Goal: Task Accomplishment & Management: Complete application form

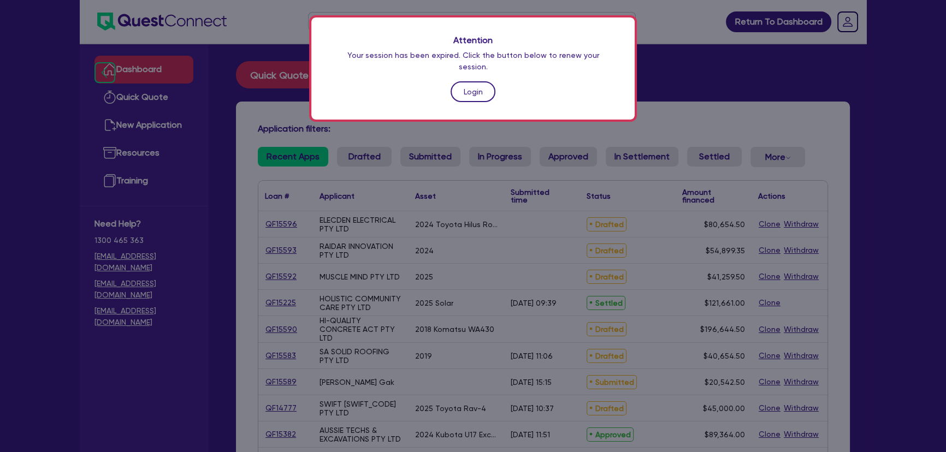
click at [459, 81] on link "Login" at bounding box center [472, 91] width 45 height 21
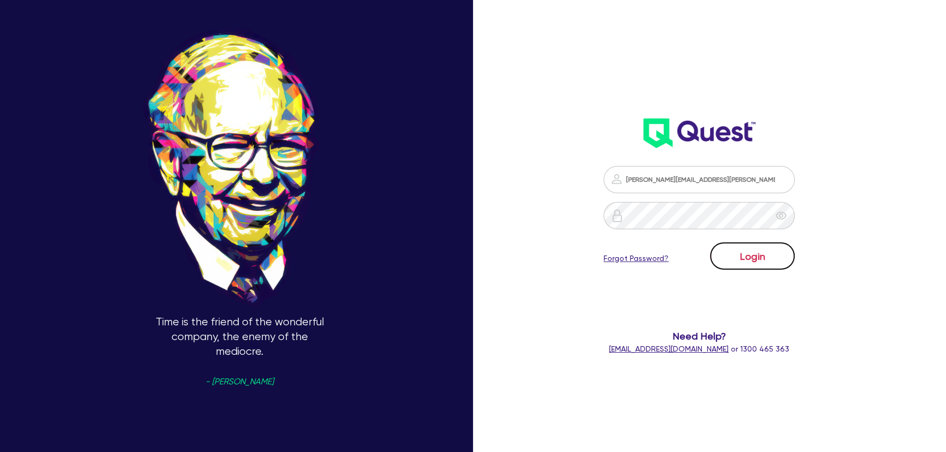
click at [757, 256] on button "Login" at bounding box center [752, 255] width 85 height 27
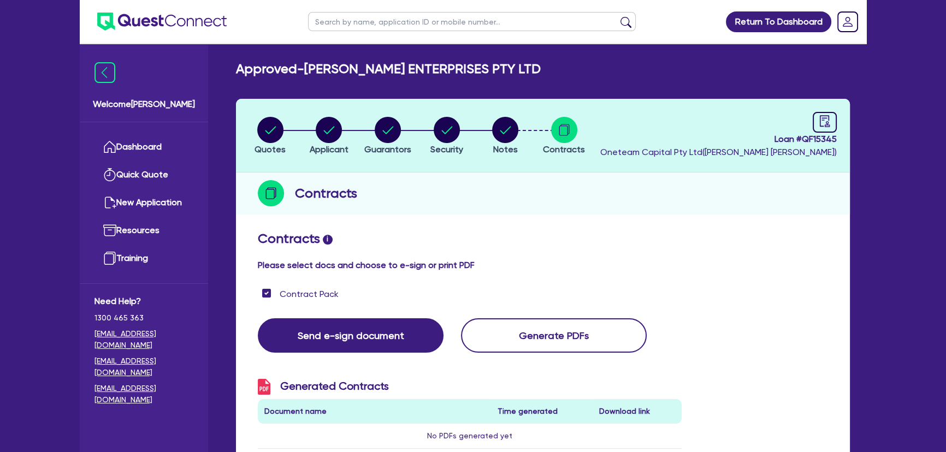
click at [153, 18] on img at bounding box center [161, 22] width 129 height 18
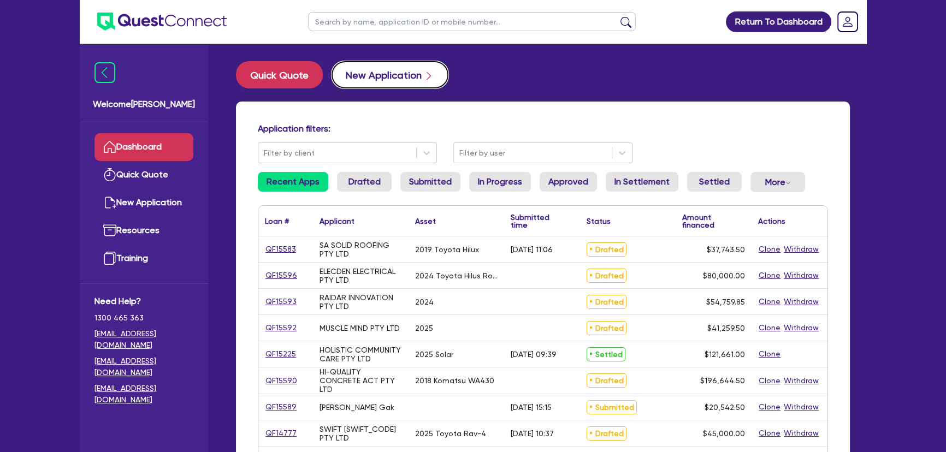
click at [395, 78] on button "New Application" at bounding box center [389, 74] width 117 height 27
select select "Other"
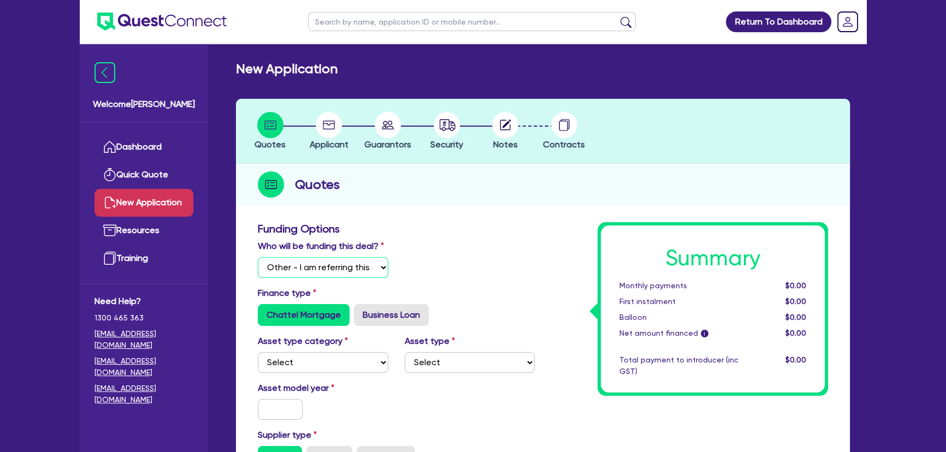
click at [311, 272] on select "Select I will fund 100% I will co-fund with Quest I want Quest to fund 100% Oth…" at bounding box center [323, 267] width 131 height 21
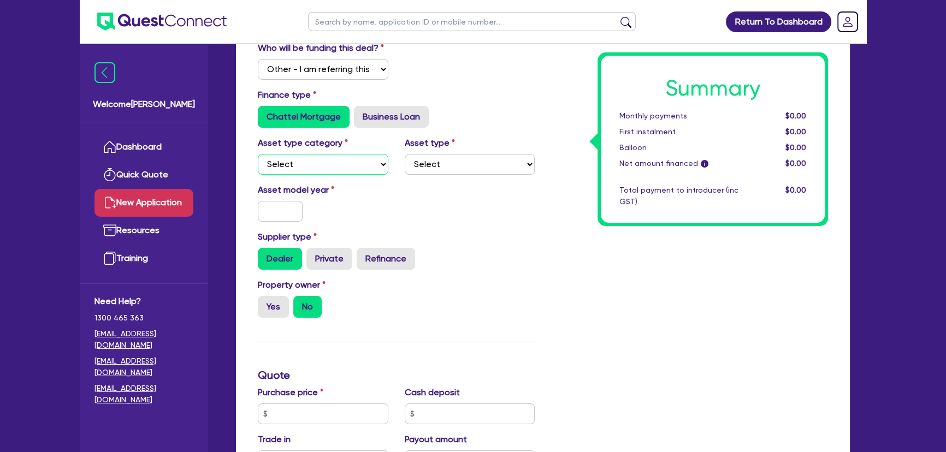
click at [309, 159] on select "Select Cars and light trucks Primary assets Secondary assets Tertiary assets" at bounding box center [323, 164] width 131 height 21
select select "CARS_AND_LIGHT_TRUCKS"
click at [258, 154] on select "Select Cars and light trucks Primary assets Secondary assets Tertiary assets" at bounding box center [323, 164] width 131 height 21
click at [442, 170] on select "Select Passenger vehicles Vans and utes Light trucks up to 4.5 tonne" at bounding box center [470, 164] width 131 height 21
select select "VANS_AND_UTES"
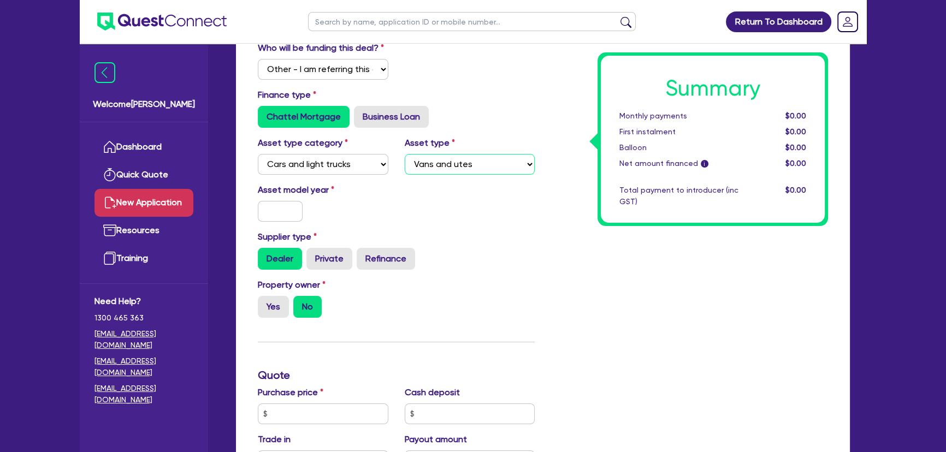
click at [405, 154] on select "Select Passenger vehicles Vans and utes Light trucks up to 4.5 tonne" at bounding box center [470, 164] width 131 height 21
click at [278, 212] on input "text" at bounding box center [280, 211] width 45 height 21
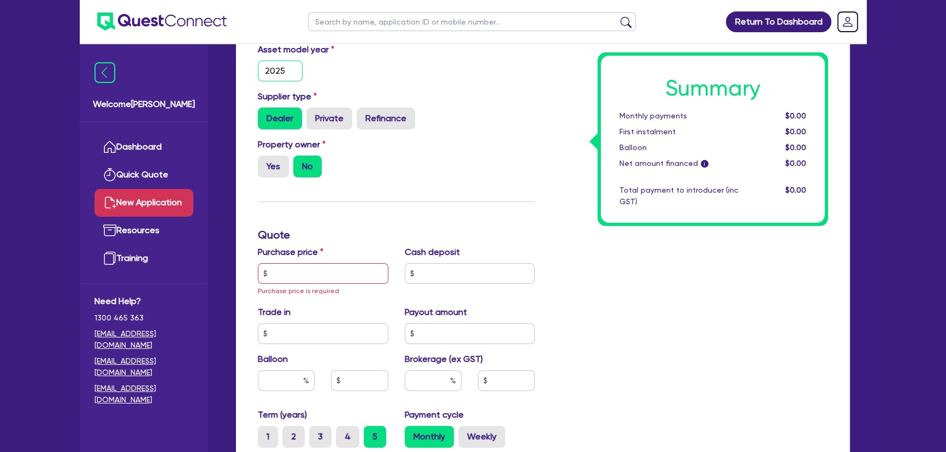
scroll to position [397, 0]
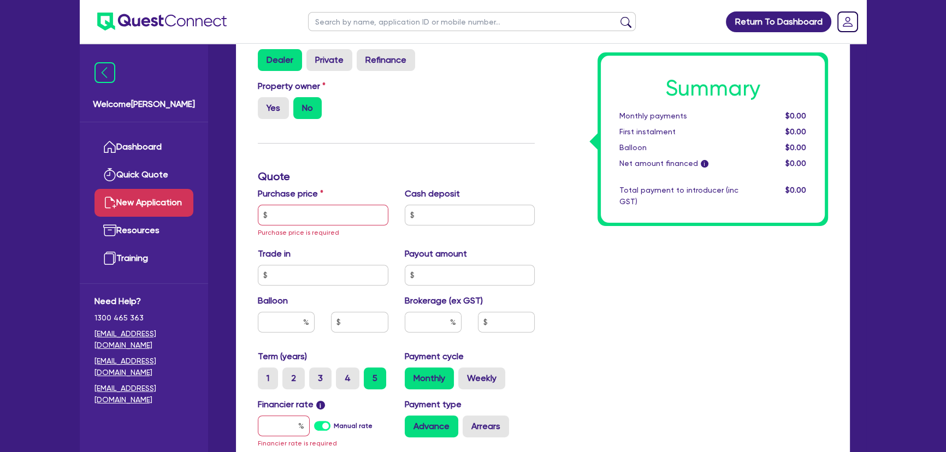
type input "2025"
click at [295, 210] on input "text" at bounding box center [323, 215] width 131 height 21
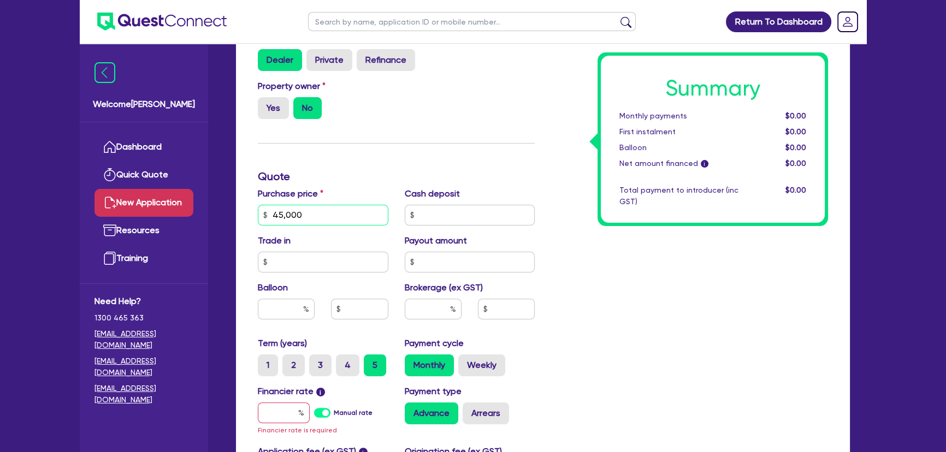
scroll to position [496, 0]
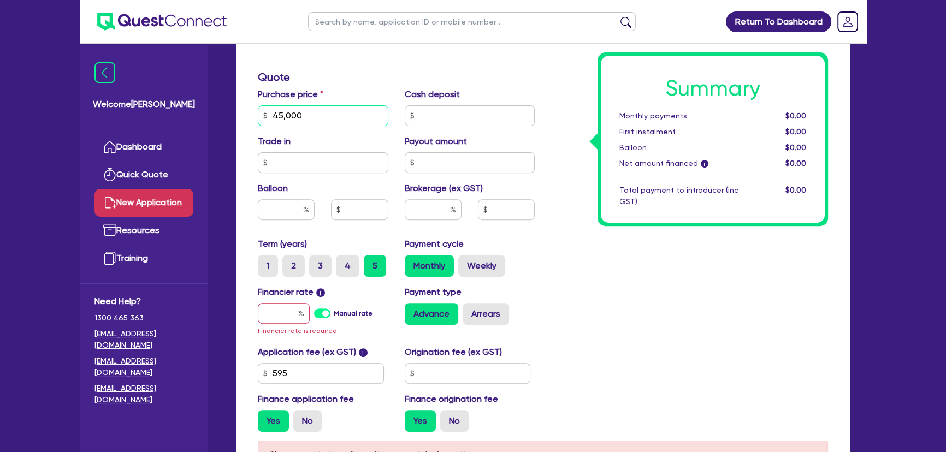
type input "45,000"
click at [292, 313] on input "text" at bounding box center [284, 313] width 52 height 21
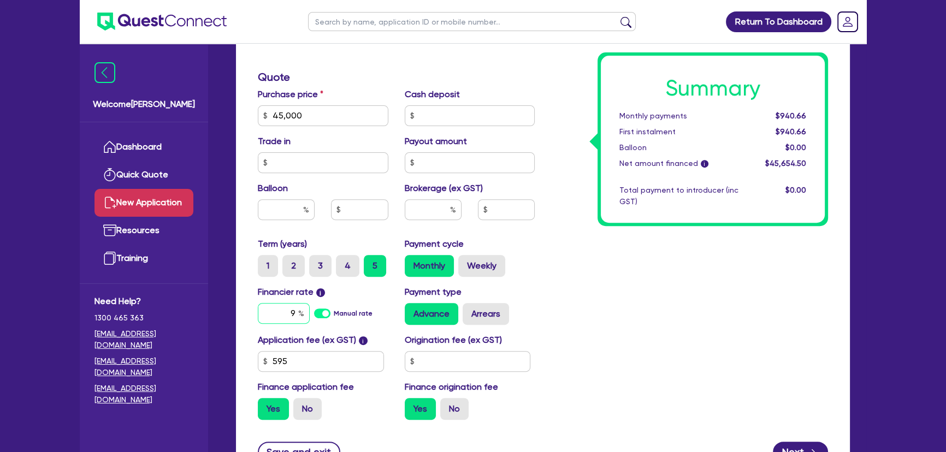
type input "9"
click at [448, 211] on input "text" at bounding box center [433, 209] width 57 height 21
type input "4"
type input "1,826.18"
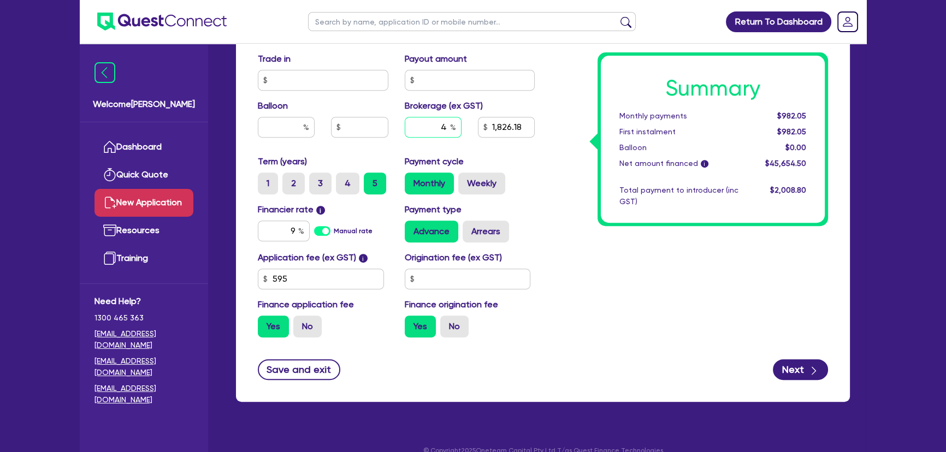
scroll to position [595, 0]
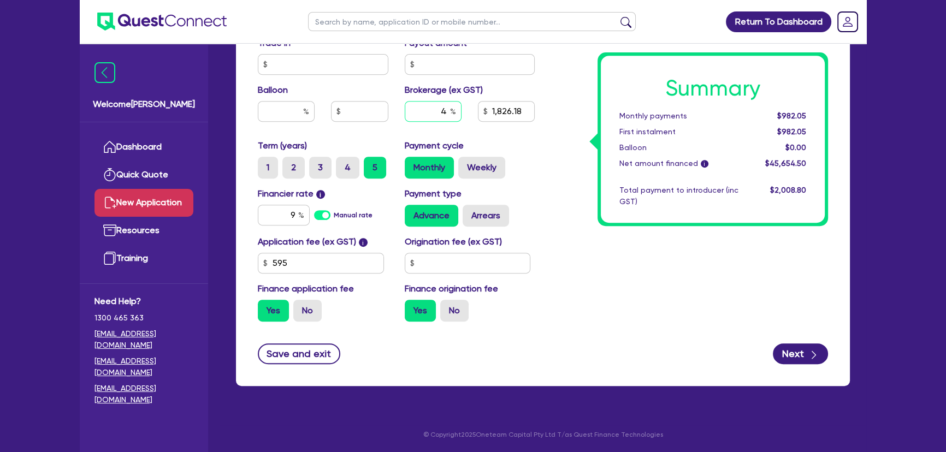
type input "4"
click at [345, 259] on input "595" at bounding box center [321, 263] width 126 height 21
click at [430, 256] on input "text" at bounding box center [468, 263] width 126 height 21
click at [349, 267] on input "595" at bounding box center [321, 263] width 126 height 21
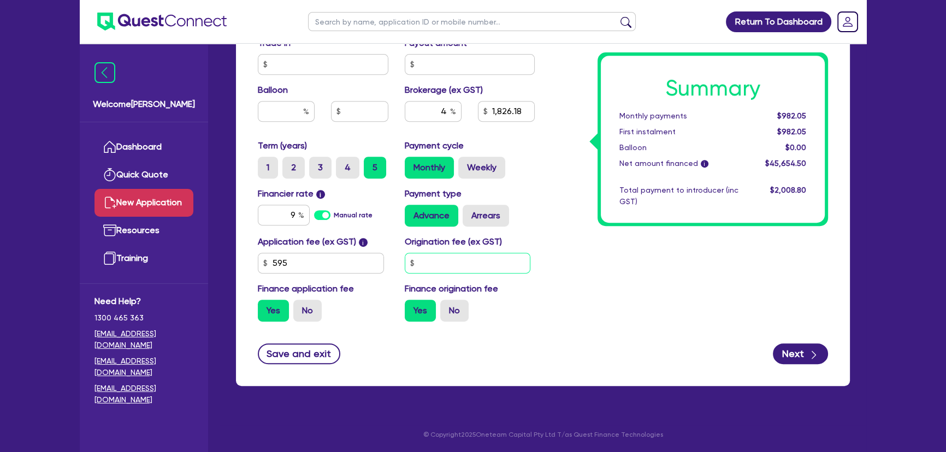
click at [455, 262] on input "text" at bounding box center [468, 263] width 126 height 21
type input "1,826.18"
type input "1"
type input "1,826.22"
type input "100"
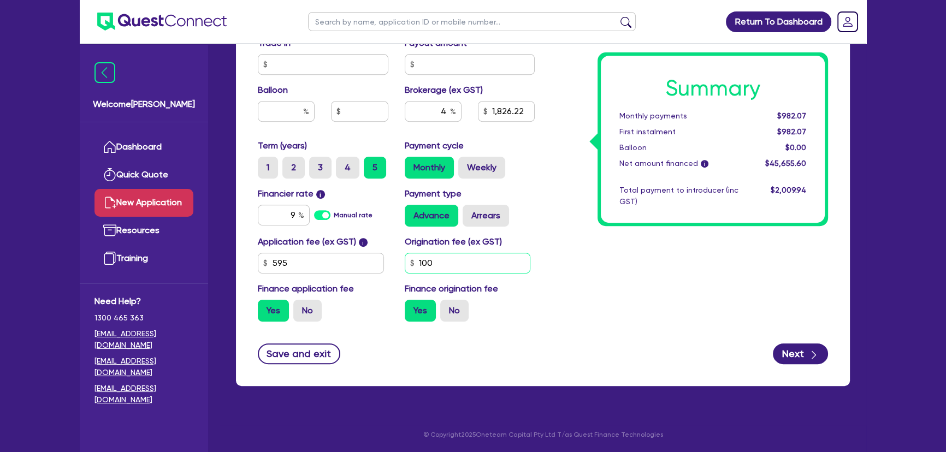
type input "1,826.22"
type input "1,000"
click at [789, 348] on button "Next" at bounding box center [800, 353] width 55 height 21
type input "1,870.18"
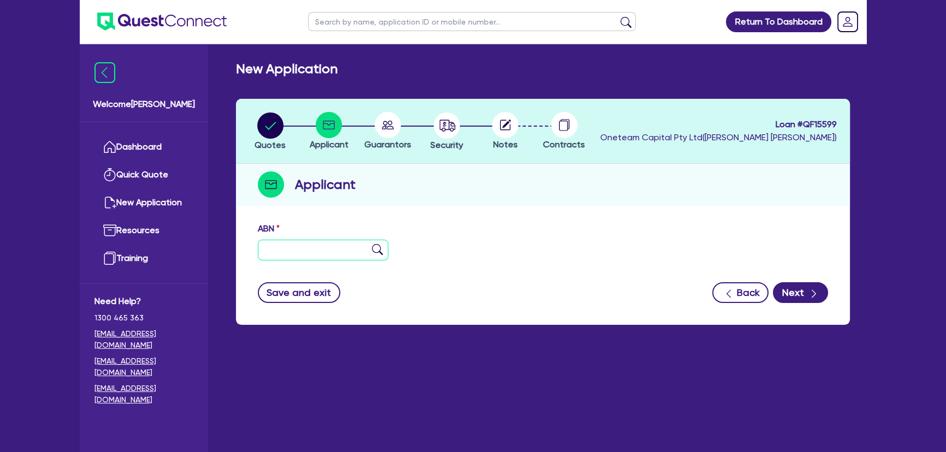
click at [317, 253] on input "text" at bounding box center [323, 250] width 131 height 21
type input "11 111 111 111"
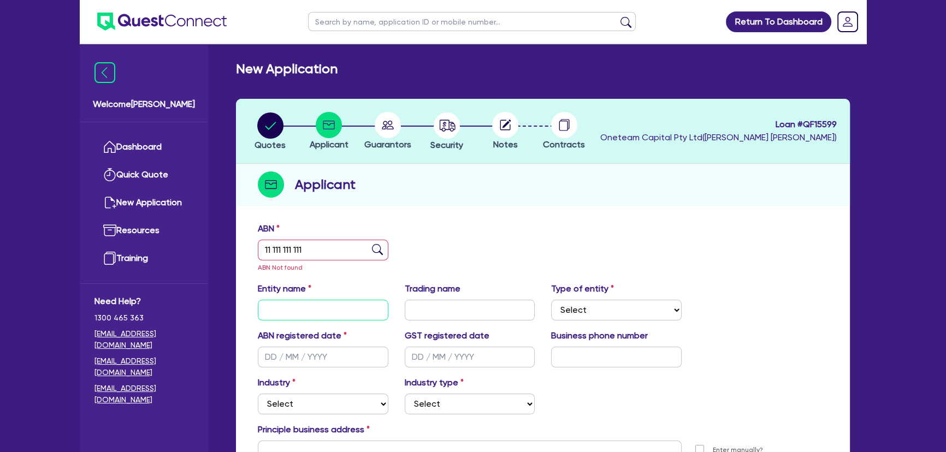
click at [307, 316] on input "text" at bounding box center [323, 310] width 131 height 21
drag, startPoint x: 278, startPoint y: 310, endPoint x: 201, endPoint y: 306, distance: 76.6
click at [201, 306] on div "Welcome Joel Dashboard Quick Quote New Application Ref Company Ref Salesperson …" at bounding box center [473, 310] width 786 height 620
type input "Brock Rosenow"
click at [472, 316] on input "text" at bounding box center [470, 310] width 131 height 21
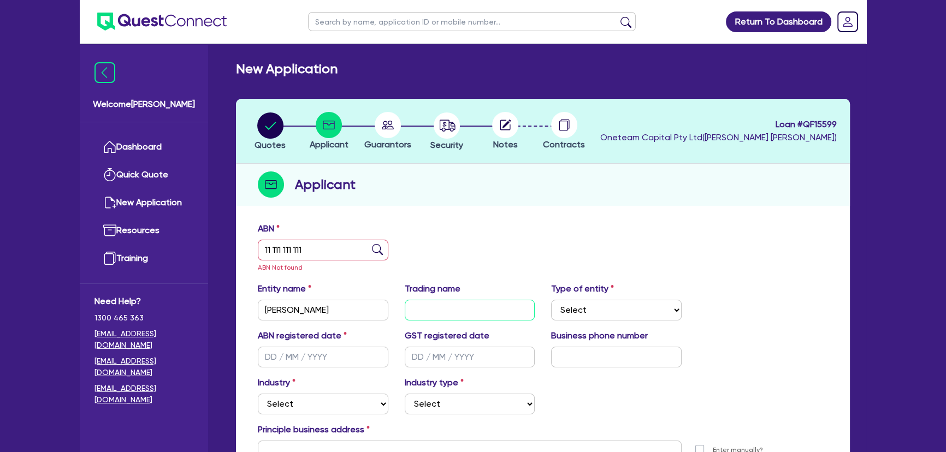
paste input "Brock Rosenow"
type input "Brock Rosenow"
click at [581, 306] on select "Select Sole Trader Company Partnership Trust" at bounding box center [616, 310] width 131 height 21
select select "SOLE_TRADER"
click at [551, 300] on select "Select Sole Trader Company Partnership Trust" at bounding box center [616, 310] width 131 height 21
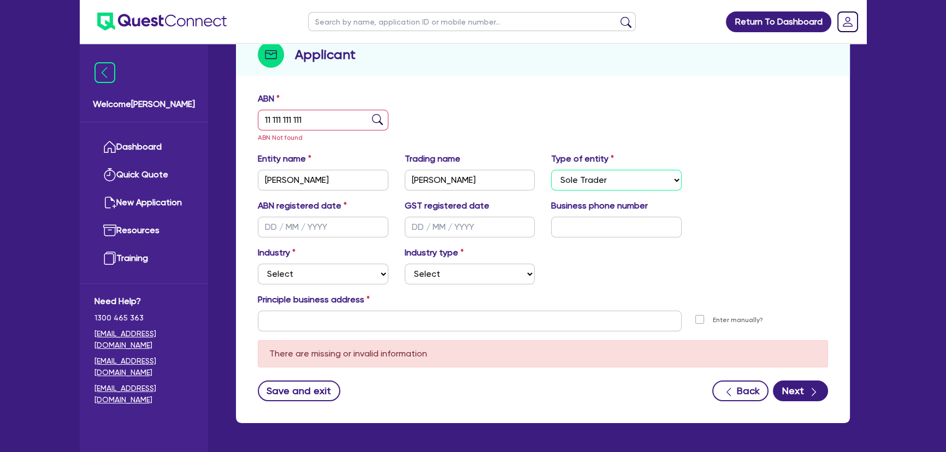
scroll to position [167, 0]
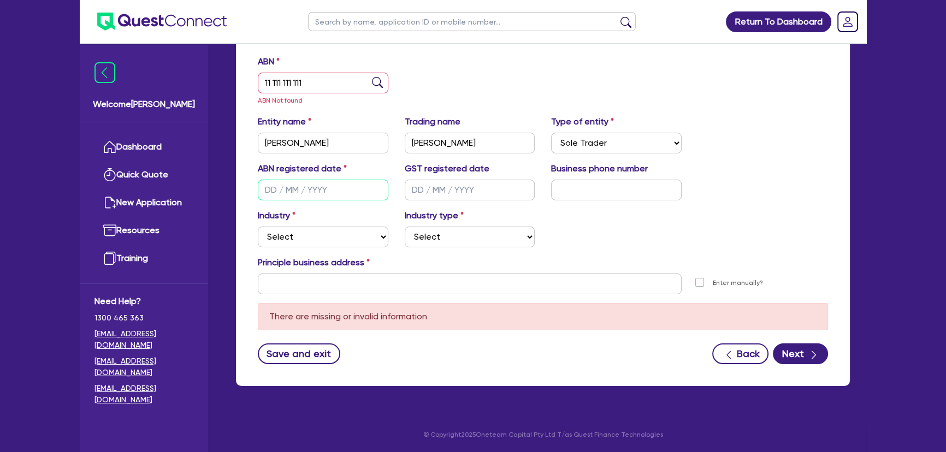
click at [311, 197] on input "text" at bounding box center [323, 190] width 131 height 21
drag, startPoint x: 316, startPoint y: 194, endPoint x: 251, endPoint y: 191, distance: 65.0
click at [252, 191] on div "ABN registered date 25/09/2025" at bounding box center [323, 181] width 147 height 38
type input "25/09/2025"
click at [532, 186] on input "text" at bounding box center [470, 190] width 131 height 21
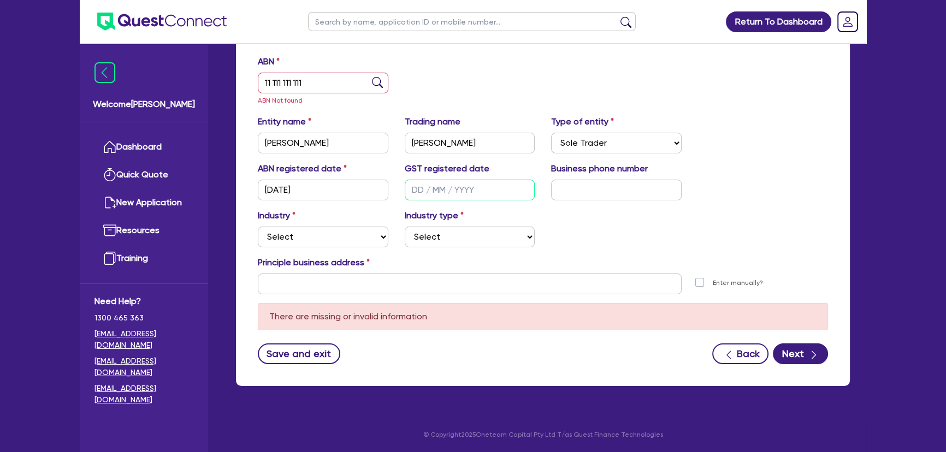
paste input "25/09/2025"
type input "25/09/2025"
click at [582, 190] on input "text" at bounding box center [616, 190] width 131 height 21
click at [619, 191] on input "text" at bounding box center [616, 190] width 131 height 21
paste input "4 5033 0264"
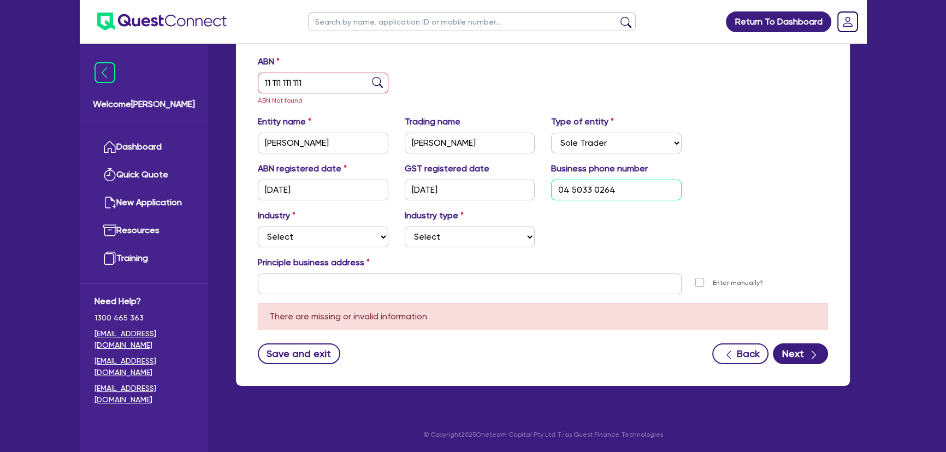
type input "04 5033 0264"
click at [340, 236] on select "Select Accomodation & Food Services Administrative & Support Services Agricultu…" at bounding box center [323, 237] width 131 height 21
select select "BUILDING_CONSTRUCTION"
click at [258, 227] on select "Select Accomodation & Food Services Administrative & Support Services Agricultu…" at bounding box center [323, 237] width 131 height 21
drag, startPoint x: 461, startPoint y: 225, endPoint x: 459, endPoint y: 231, distance: 6.2
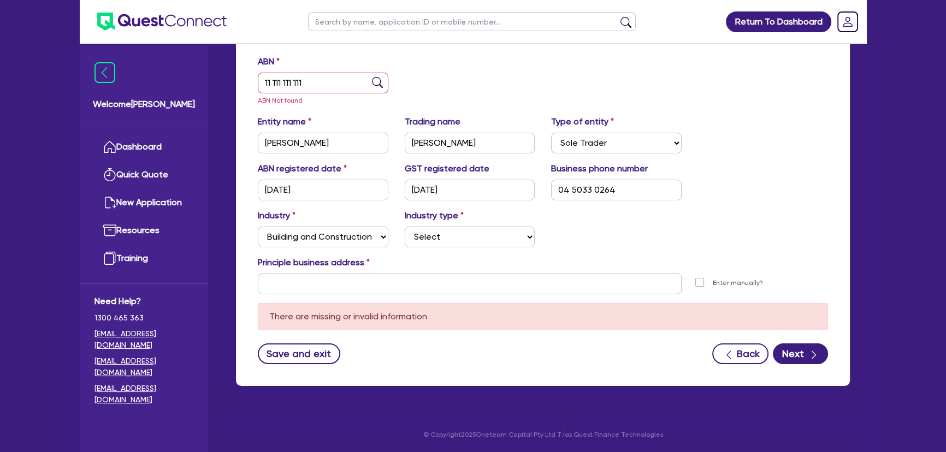
click at [460, 230] on div "Industry type Select Trades People Providing Services Direct to Consumers Trade…" at bounding box center [469, 228] width 147 height 38
click at [459, 234] on select "Select Trades People Providing Services Direct to Consumers Trades People Provi…" at bounding box center [470, 237] width 131 height 21
click at [405, 227] on select "Select Trades People Providing Services Direct to Consumers Trades People Provi…" at bounding box center [470, 237] width 131 height 21
click at [458, 243] on select "Select Trades People Providing Services Direct to Consumers Trades People Provi…" at bounding box center [470, 237] width 131 height 21
select select "TRADES_SERVICES_CONSUMERS"
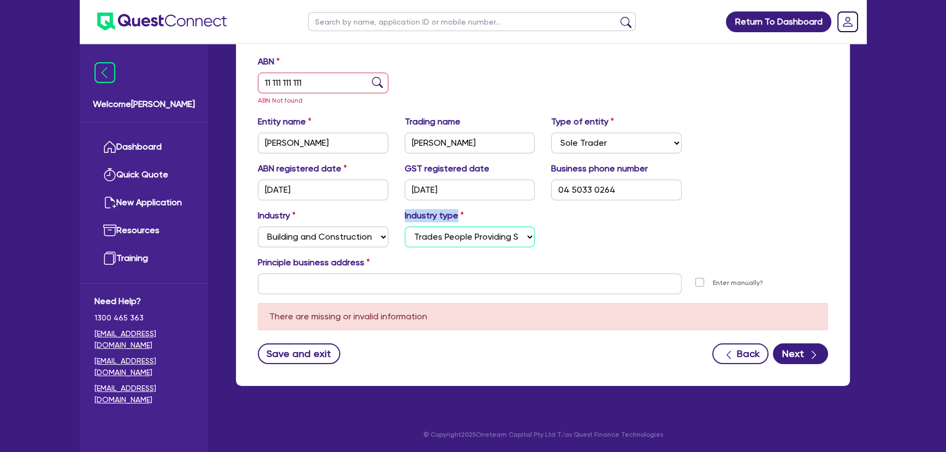
click at [405, 227] on select "Select Trades People Providing Services Direct to Consumers Trades People Provi…" at bounding box center [470, 237] width 131 height 21
click at [420, 281] on input "text" at bounding box center [470, 284] width 424 height 21
click at [459, 284] on input "text" at bounding box center [470, 284] width 424 height 21
paste input "116 burdoo dr grovedale"
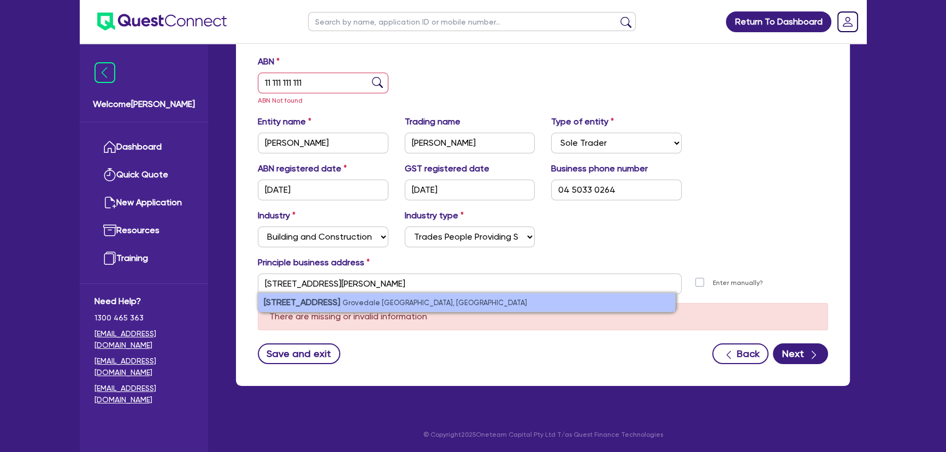
click at [342, 306] on small "Grovedale VIC, Australia" at bounding box center [434, 303] width 185 height 8
type input "116 Burdoo Dr Grovedale VIC 3216"
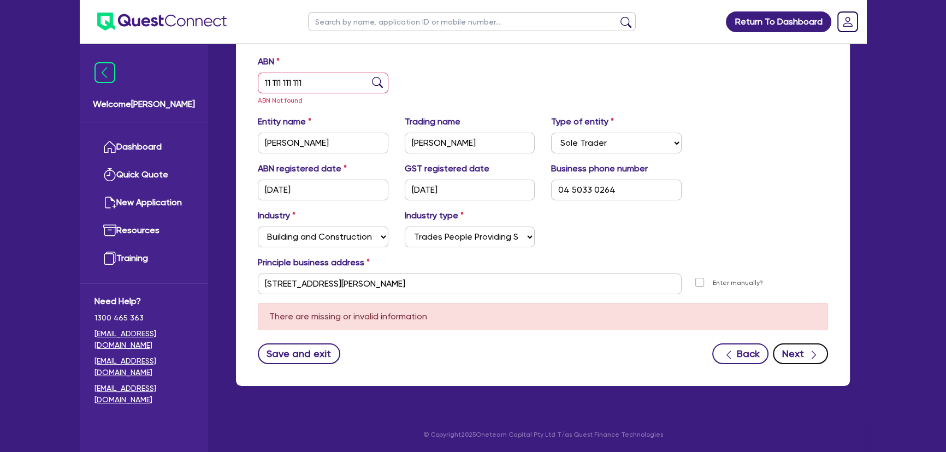
click at [819, 353] on button "Next" at bounding box center [800, 353] width 55 height 21
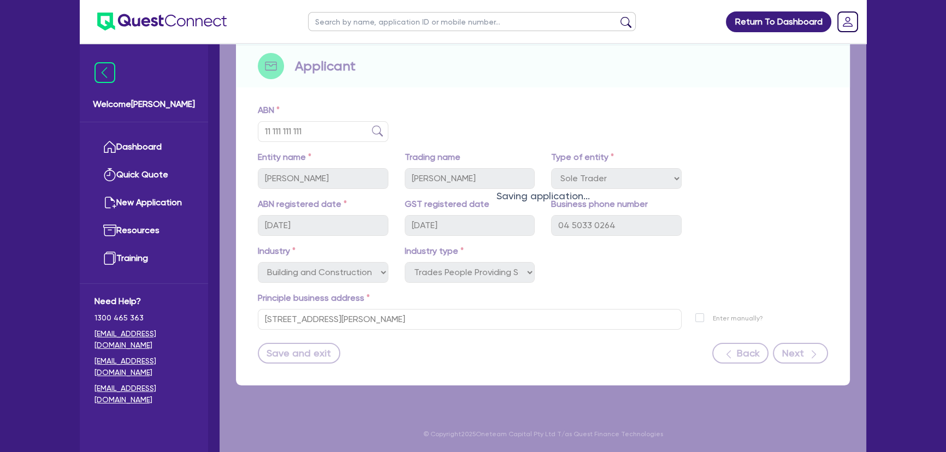
scroll to position [118, 0]
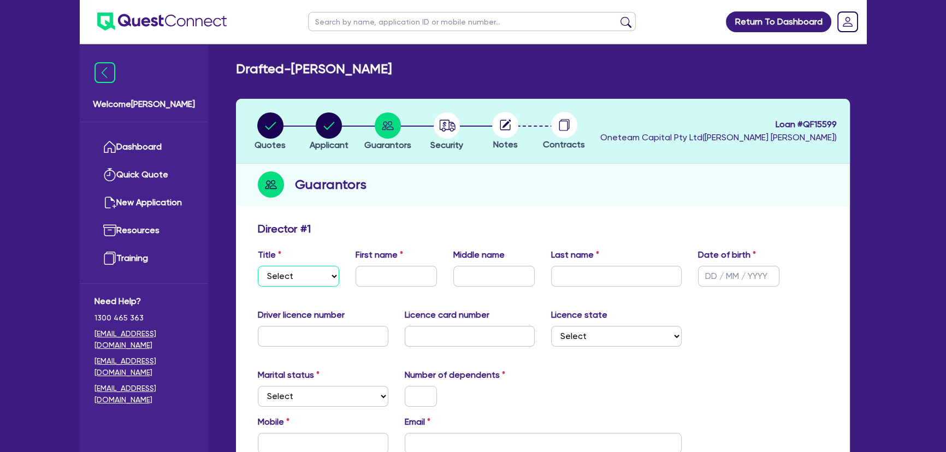
click at [319, 282] on select "Select Mr Mrs Ms Miss Dr" at bounding box center [298, 276] width 81 height 21
select select "MR"
click at [258, 266] on select "Select Mr Mrs Ms Miss Dr" at bounding box center [298, 276] width 81 height 21
click at [366, 278] on input "text" at bounding box center [395, 276] width 81 height 21
type input "Brock"
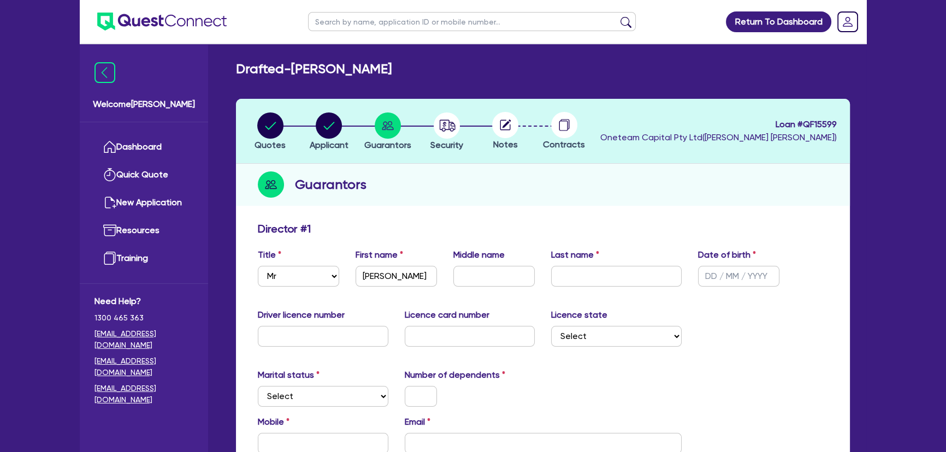
click at [514, 126] on circle at bounding box center [505, 125] width 26 height 26
click at [464, 133] on li "Security" at bounding box center [446, 131] width 59 height 38
click at [430, 133] on button "Security" at bounding box center [447, 132] width 34 height 40
select select "CARS_AND_LIGHT_TRUCKS"
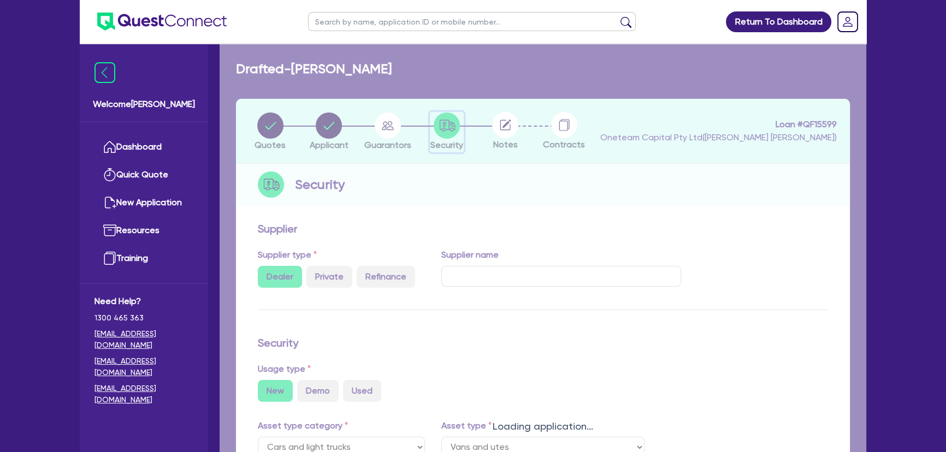
select select "VANS_AND_UTES"
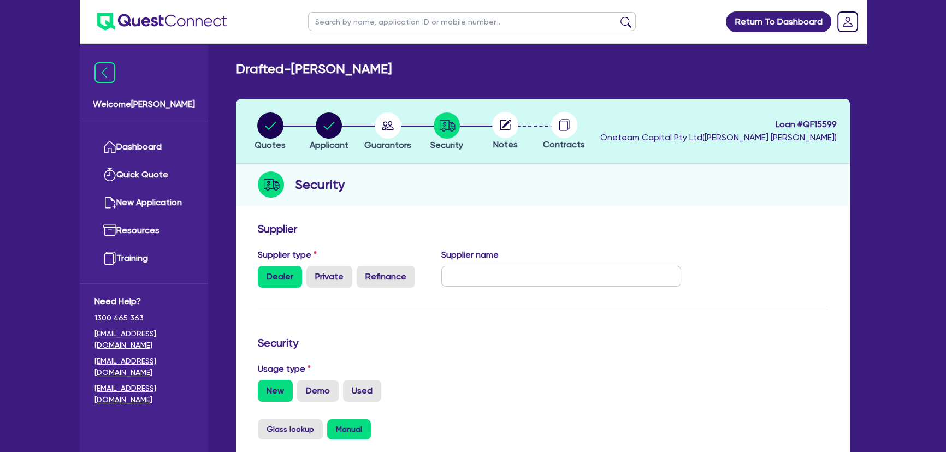
click at [501, 130] on icon at bounding box center [505, 125] width 10 height 10
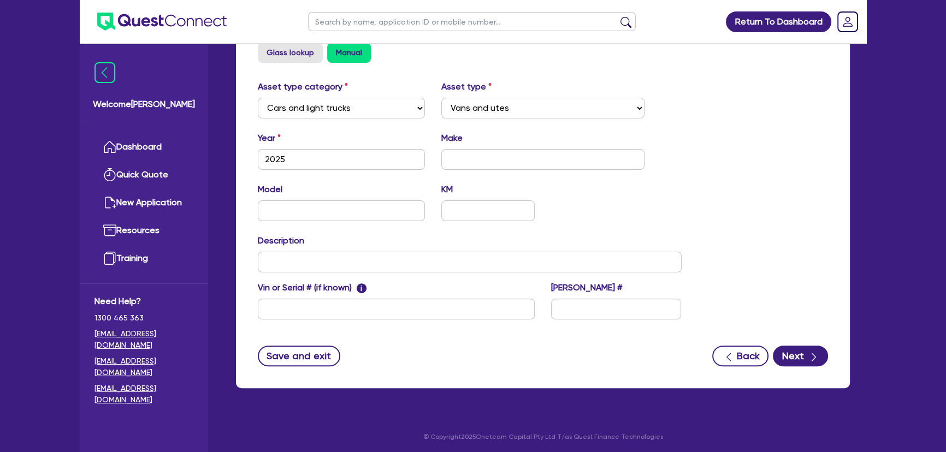
scroll to position [378, 0]
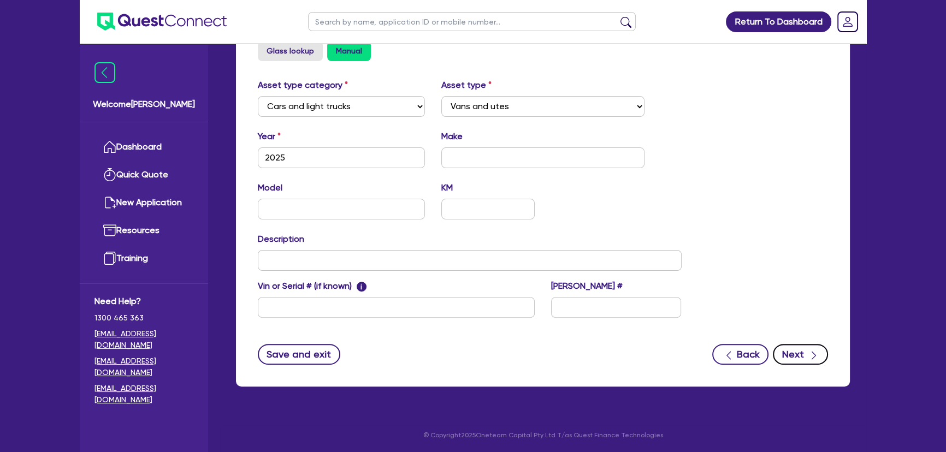
click at [795, 344] on button "Next" at bounding box center [800, 354] width 55 height 21
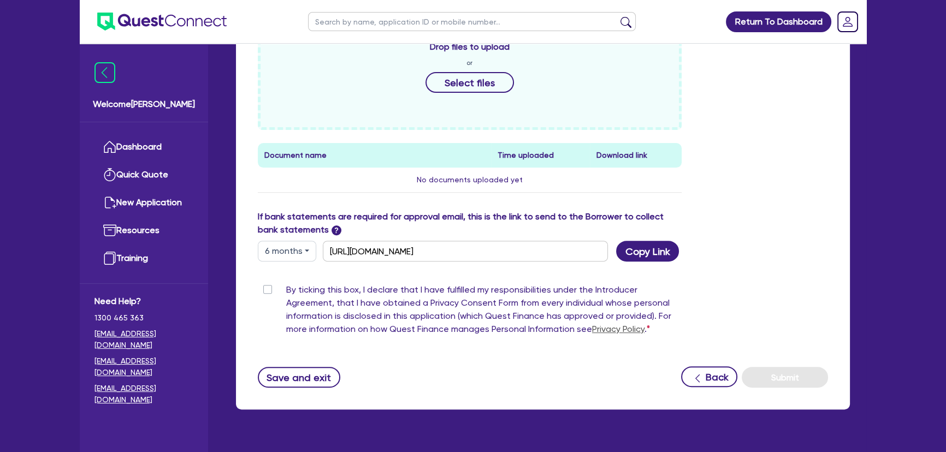
scroll to position [440, 0]
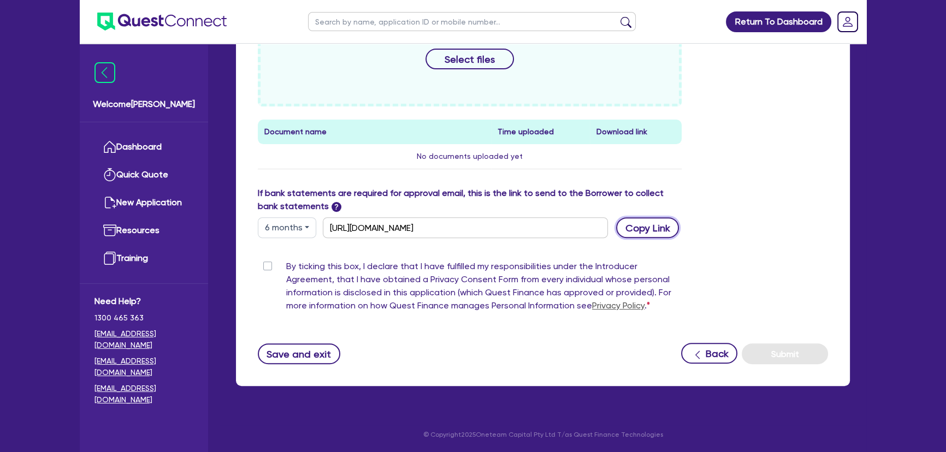
click at [648, 228] on button "Copy Link" at bounding box center [647, 227] width 63 height 21
